Goal: Transaction & Acquisition: Purchase product/service

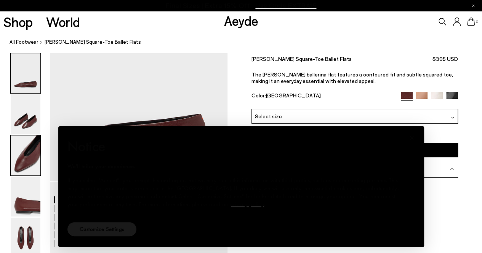
scroll to position [114, 0]
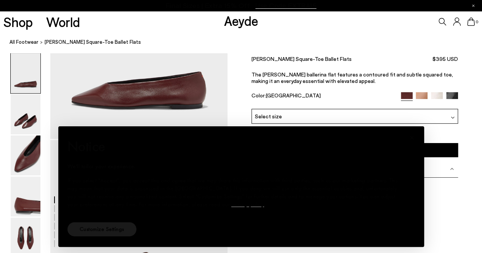
click at [444, 213] on div "Coco nova" at bounding box center [355, 218] width 207 height 68
click at [103, 230] on font "Customize Settings" at bounding box center [102, 230] width 45 height 8
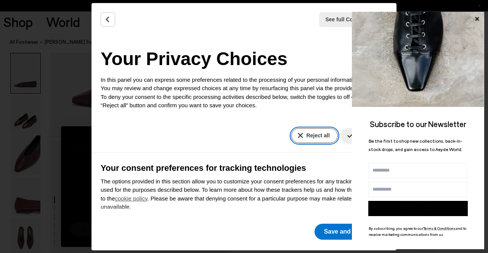
click at [306, 139] on font "Reject all" at bounding box center [317, 136] width 23 height 8
click at [476, 16] on icon at bounding box center [477, 19] width 10 height 10
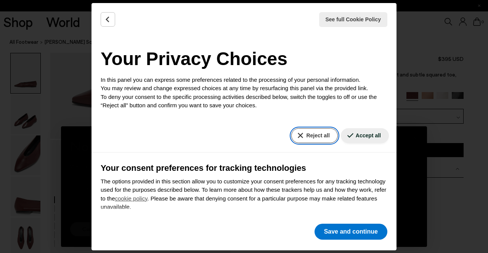
click at [306, 137] on font "Reject all" at bounding box center [317, 136] width 23 height 6
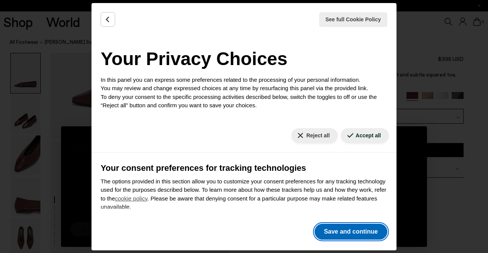
click at [335, 228] on button "Save and continue" at bounding box center [350, 232] width 73 height 16
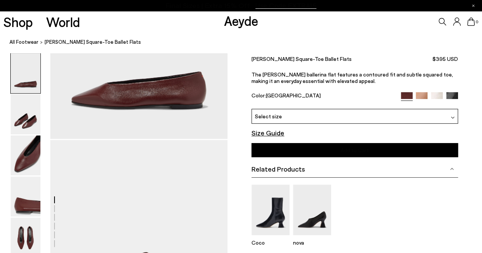
click at [455, 95] on img at bounding box center [452, 98] width 12 height 12
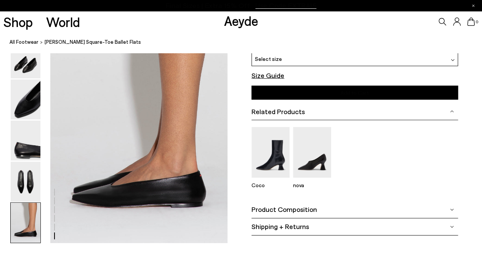
scroll to position [1181, 0]
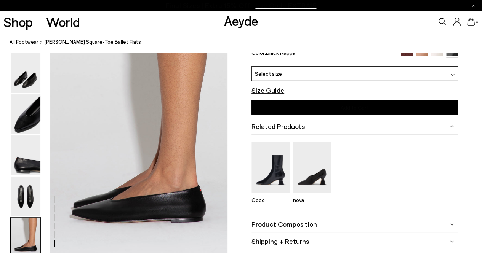
click at [24, 232] on img at bounding box center [26, 238] width 30 height 40
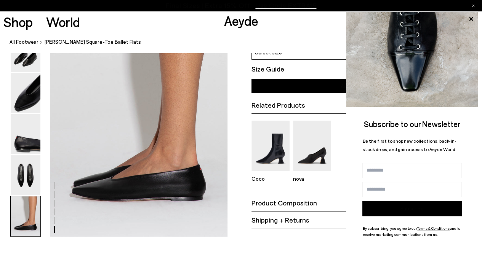
scroll to position [1204, 0]
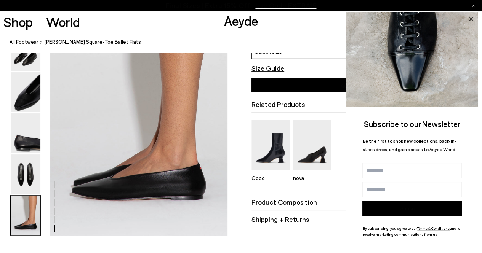
click at [470, 18] on icon at bounding box center [471, 19] width 4 height 4
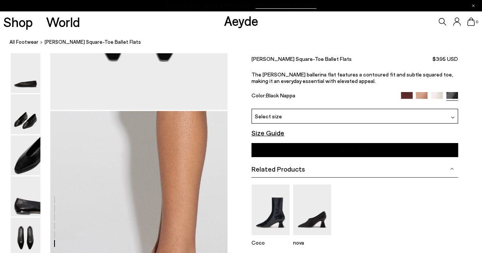
scroll to position [1089, 0]
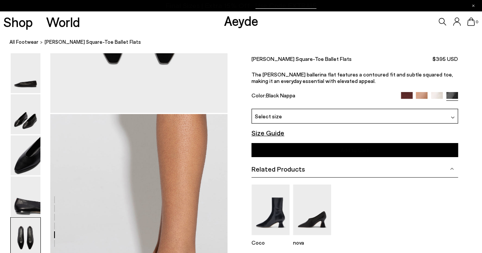
click at [422, 96] on img at bounding box center [422, 98] width 12 height 12
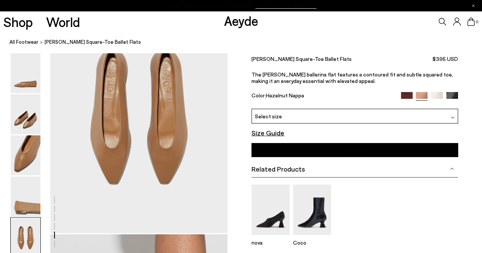
scroll to position [953, 0]
